Goal: Information Seeking & Learning: Learn about a topic

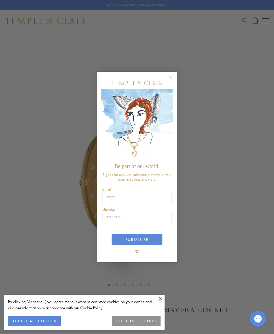
click at [136, 324] on button "COOKIES SETTINGS" at bounding box center [136, 321] width 48 height 10
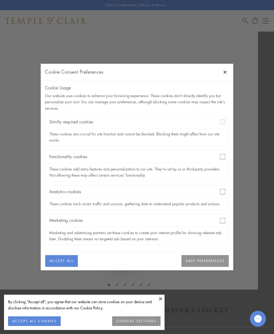
click at [206, 259] on button "SAVE PREFERENCES" at bounding box center [204, 261] width 47 height 12
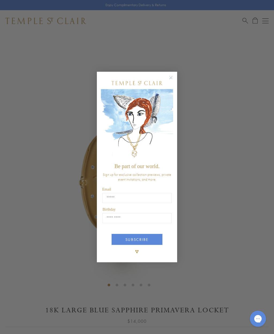
click at [173, 78] on circle "Close dialog" at bounding box center [171, 78] width 6 height 6
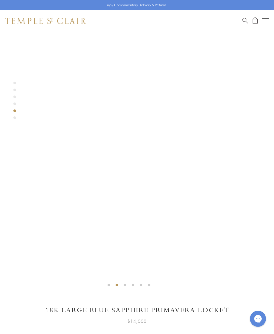
scroll to position [0, 1]
click at [208, 225] on div at bounding box center [128, 161] width 258 height 258
click at [211, 225] on div at bounding box center [128, 161] width 258 height 258
click at [219, 222] on div at bounding box center [128, 161] width 258 height 258
click at [267, 20] on button "Open navigation" at bounding box center [264, 21] width 6 height 6
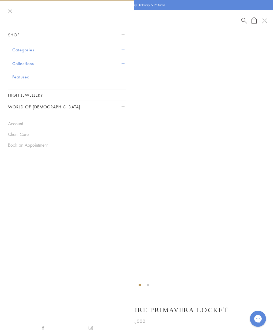
click at [17, 40] on button "Shop" at bounding box center [67, 35] width 118 height 12
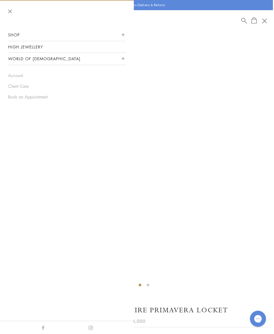
click at [15, 36] on button "Shop" at bounding box center [67, 35] width 118 height 12
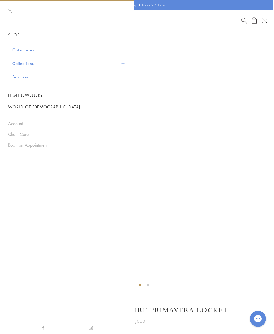
click at [34, 108] on button "World of [DEMOGRAPHIC_DATA]" at bounding box center [67, 107] width 118 height 12
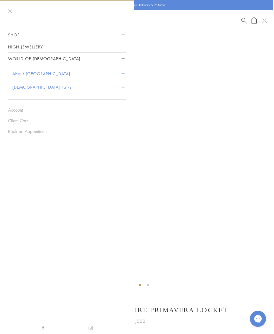
click at [50, 75] on button "About [GEOGRAPHIC_DATA]" at bounding box center [68, 74] width 113 height 14
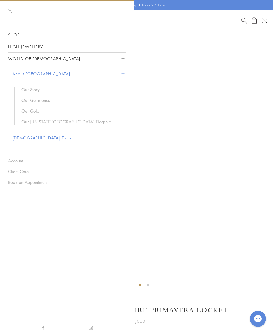
click at [33, 89] on link "Our Story" at bounding box center [70, 90] width 99 height 6
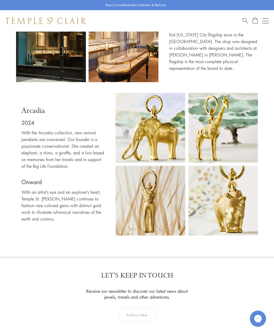
scroll to position [2507, 0]
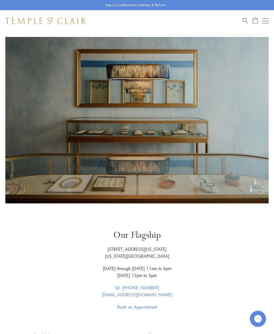
click at [267, 20] on button "Open navigation" at bounding box center [265, 21] width 6 height 6
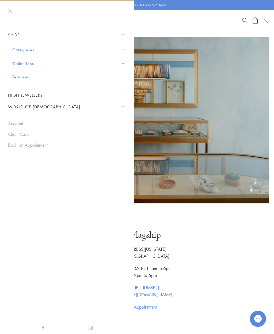
click at [112, 97] on link "High Jewellery" at bounding box center [67, 94] width 118 height 11
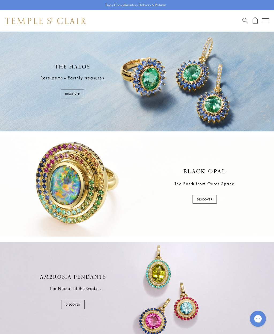
click at [264, 20] on button "Open navigation" at bounding box center [265, 21] width 6 height 6
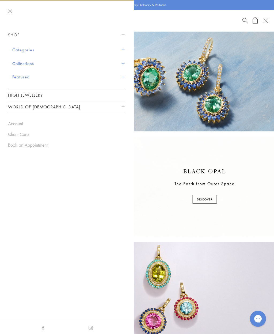
click at [102, 108] on button "World of [DEMOGRAPHIC_DATA]" at bounding box center [67, 107] width 118 height 12
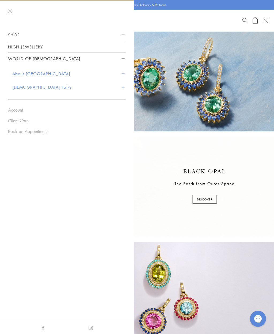
click at [23, 87] on button "[DEMOGRAPHIC_DATA] Talks" at bounding box center [68, 87] width 113 height 14
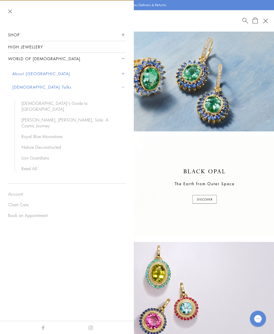
click at [61, 104] on link "[DEMOGRAPHIC_DATA]'s Guide to [GEOGRAPHIC_DATA]" at bounding box center [70, 106] width 99 height 12
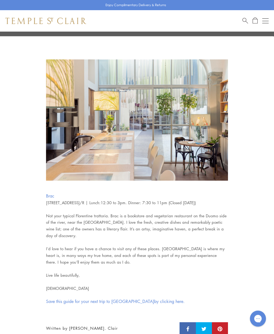
scroll to position [2029, 0]
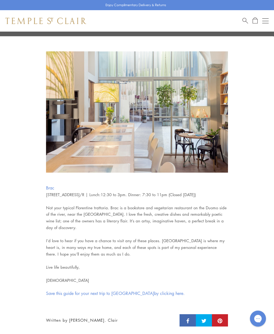
click at [141, 290] on link "Save this guide for your next trip to Florence by clicking here." at bounding box center [115, 293] width 139 height 6
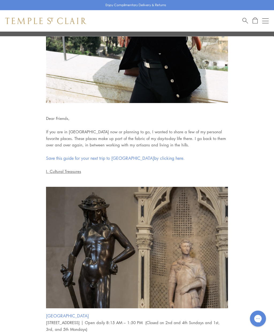
scroll to position [0, 0]
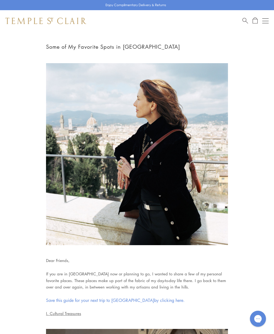
click at [265, 20] on button "Open navigation" at bounding box center [265, 21] width 6 height 6
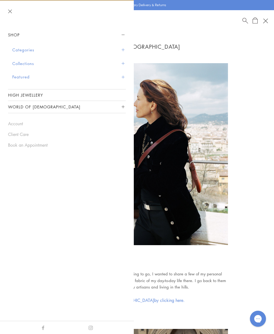
click at [32, 50] on button "Categories" at bounding box center [68, 50] width 113 height 14
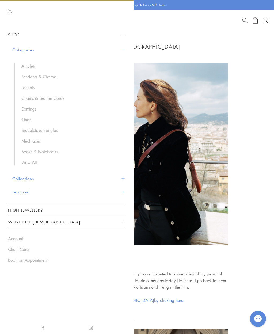
click at [30, 85] on link "Lockets" at bounding box center [70, 87] width 99 height 6
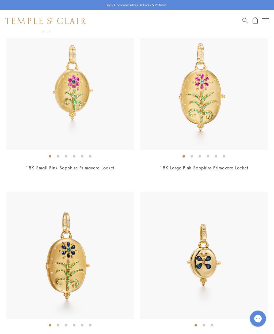
scroll to position [920, 0]
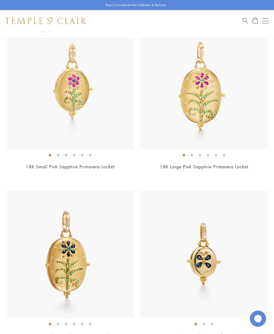
click at [66, 271] on img at bounding box center [69, 254] width 127 height 127
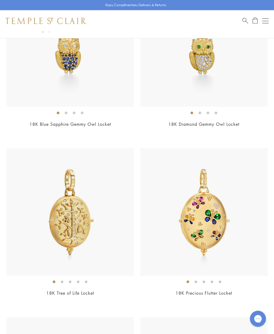
scroll to position [456, 0]
